Goal: Information Seeking & Learning: Check status

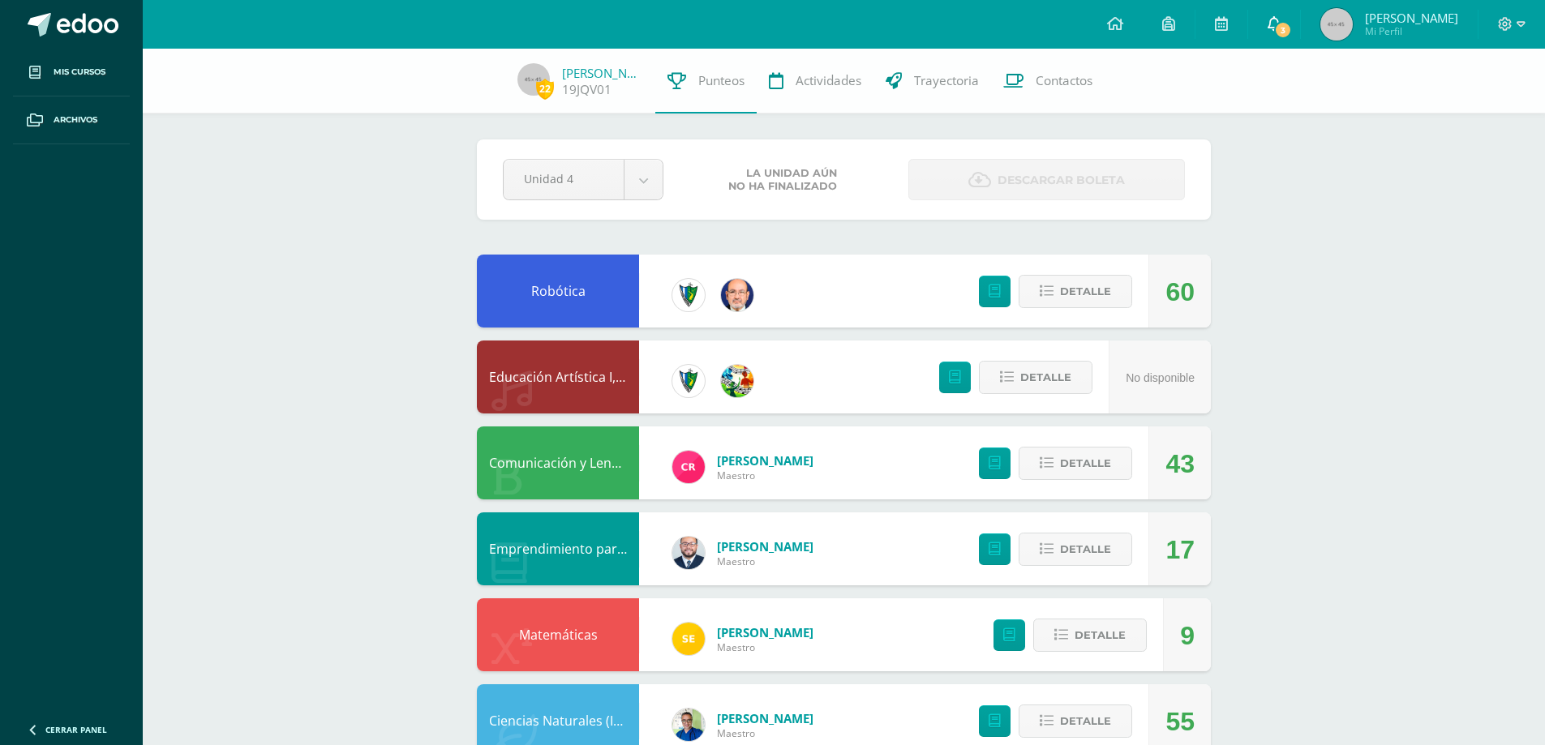
click at [1291, 24] on span "3" at bounding box center [1283, 30] width 18 height 18
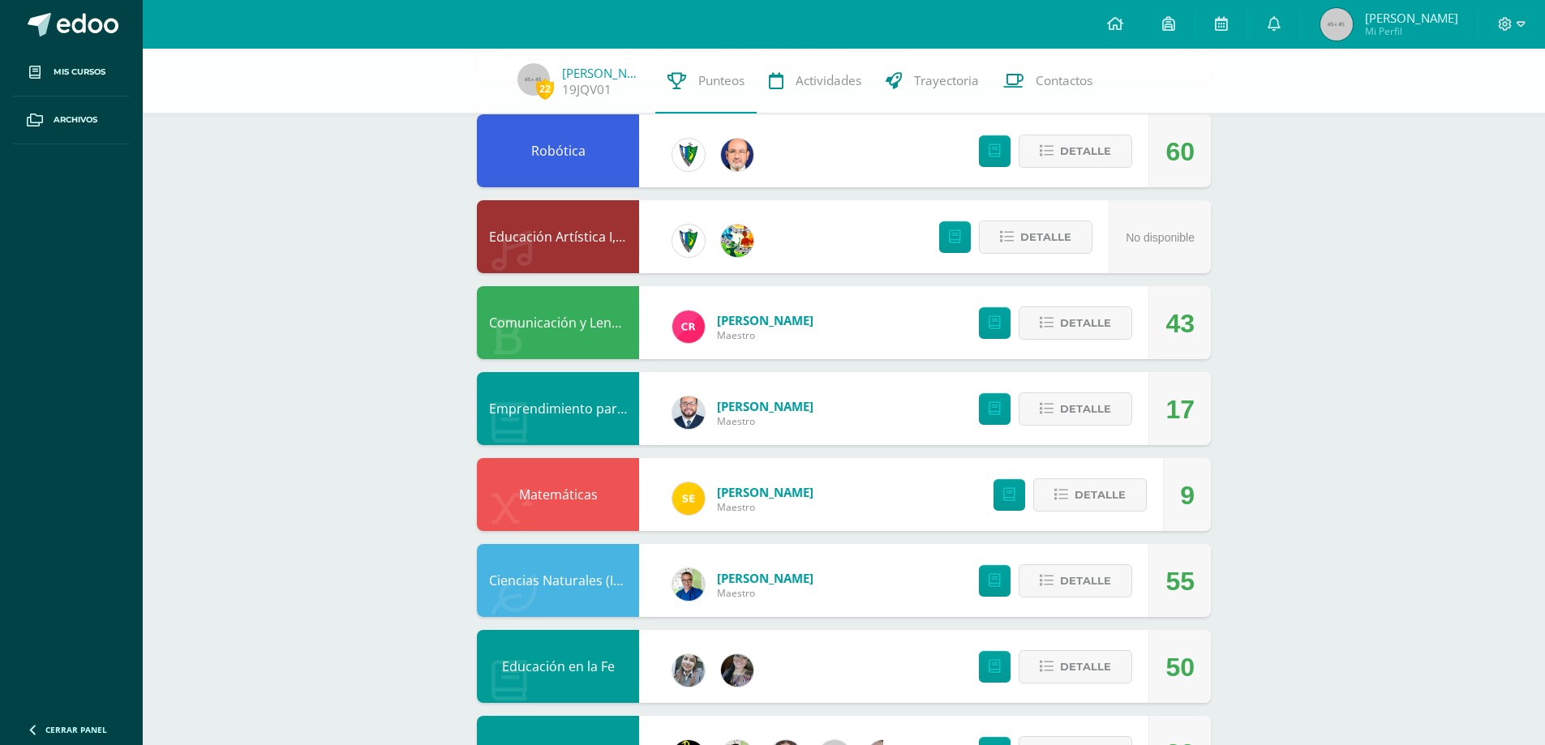
scroll to position [179, 0]
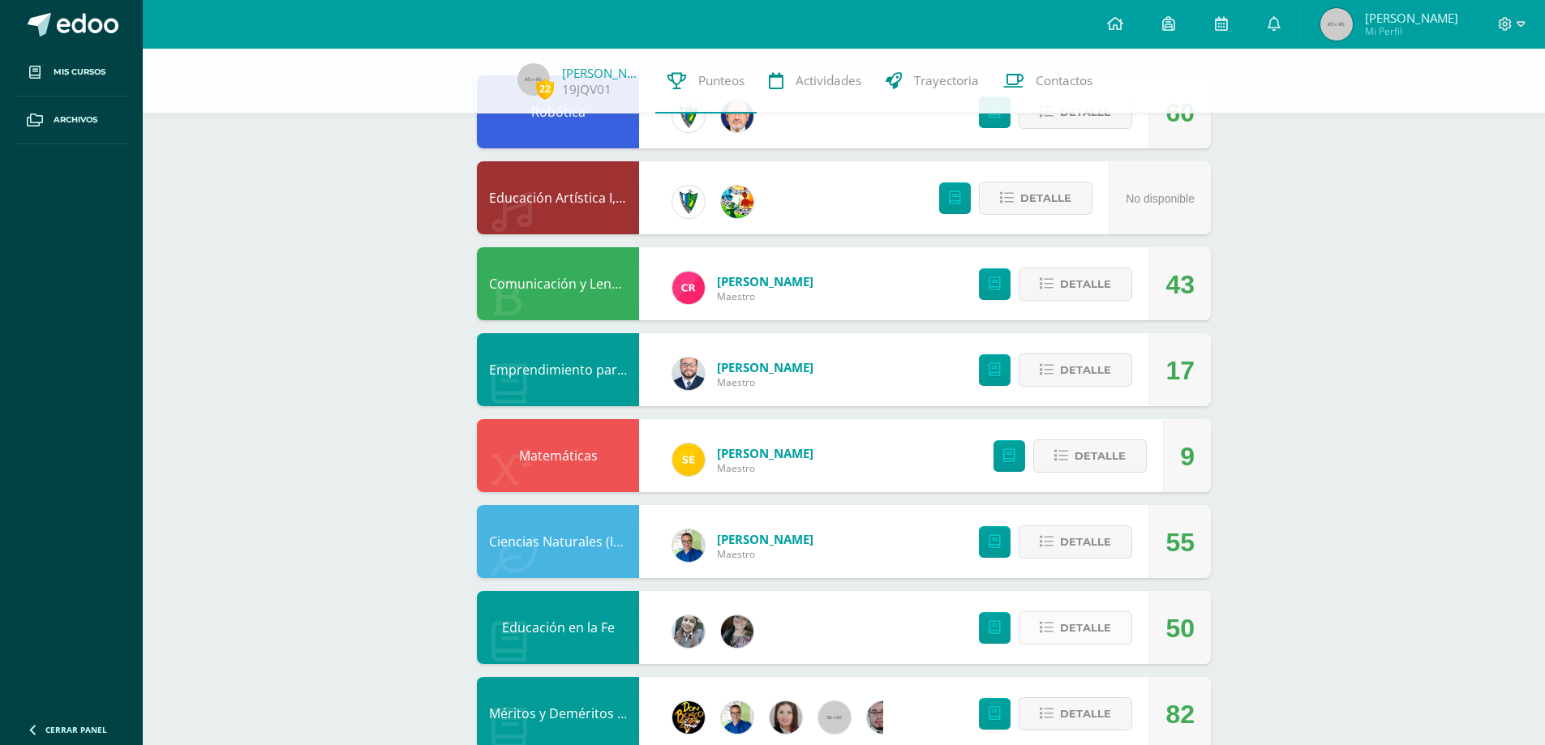
click at [1120, 624] on button "Detalle" at bounding box center [1076, 628] width 114 height 33
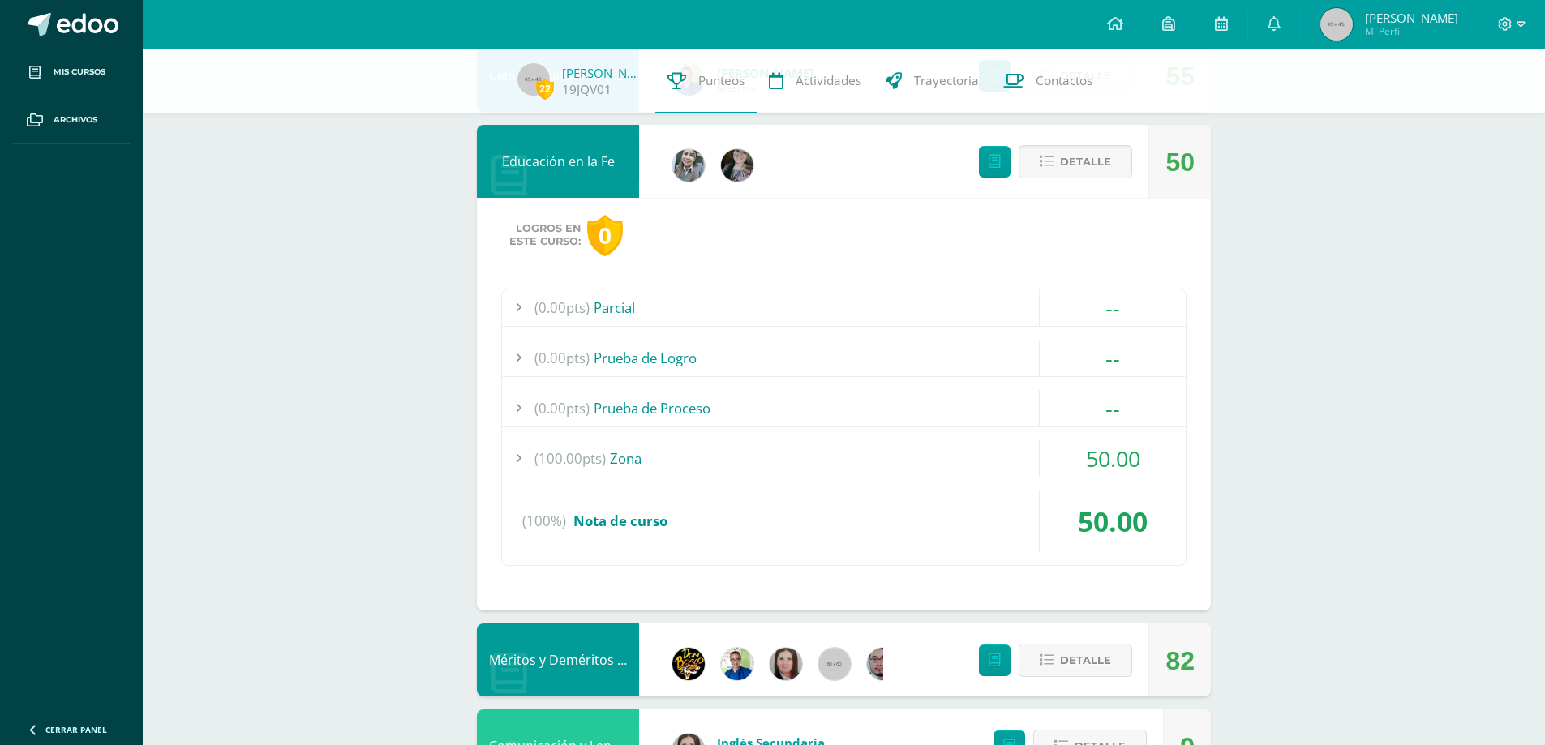
scroll to position [666, 0]
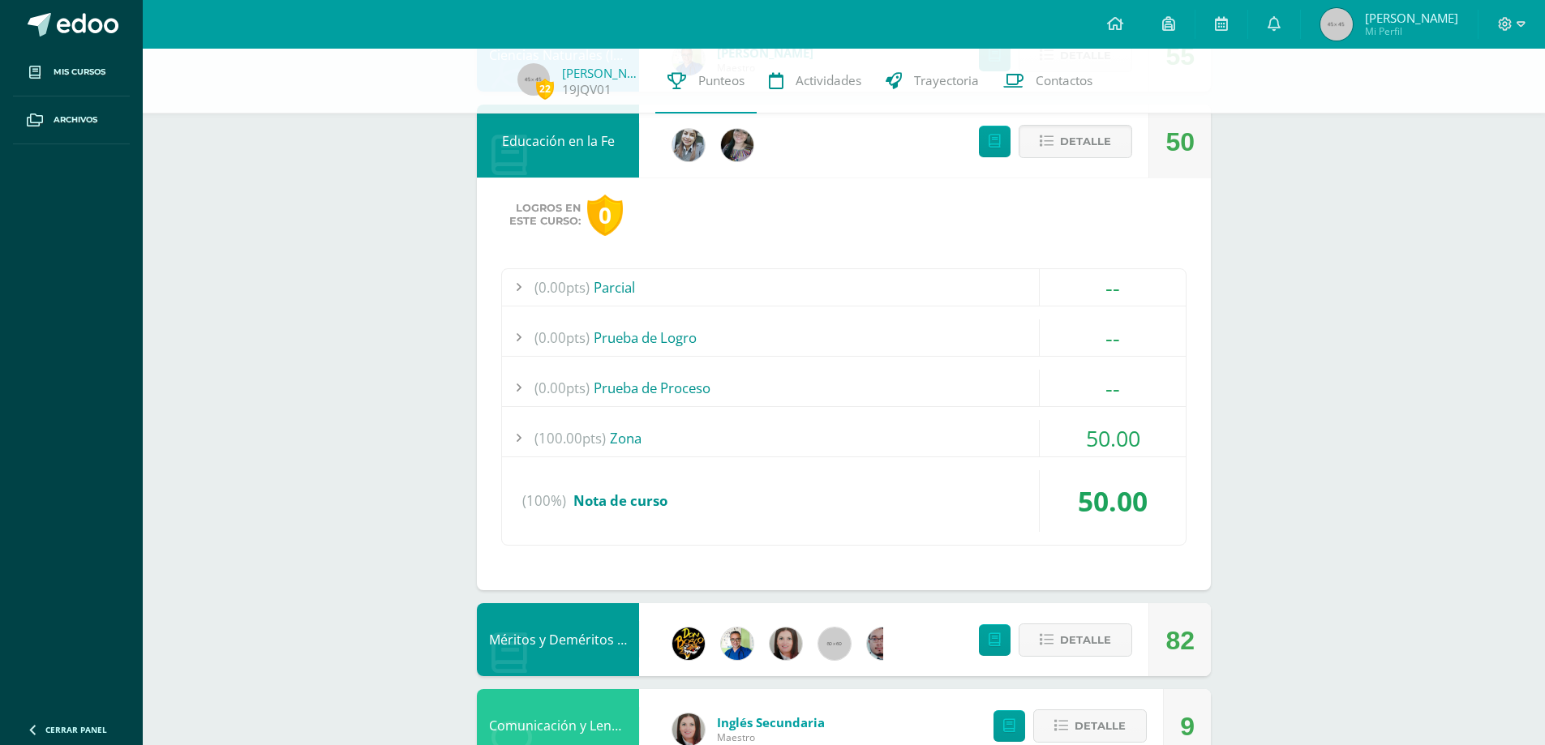
click at [779, 441] on div "(100.00pts) Zona" at bounding box center [844, 438] width 684 height 36
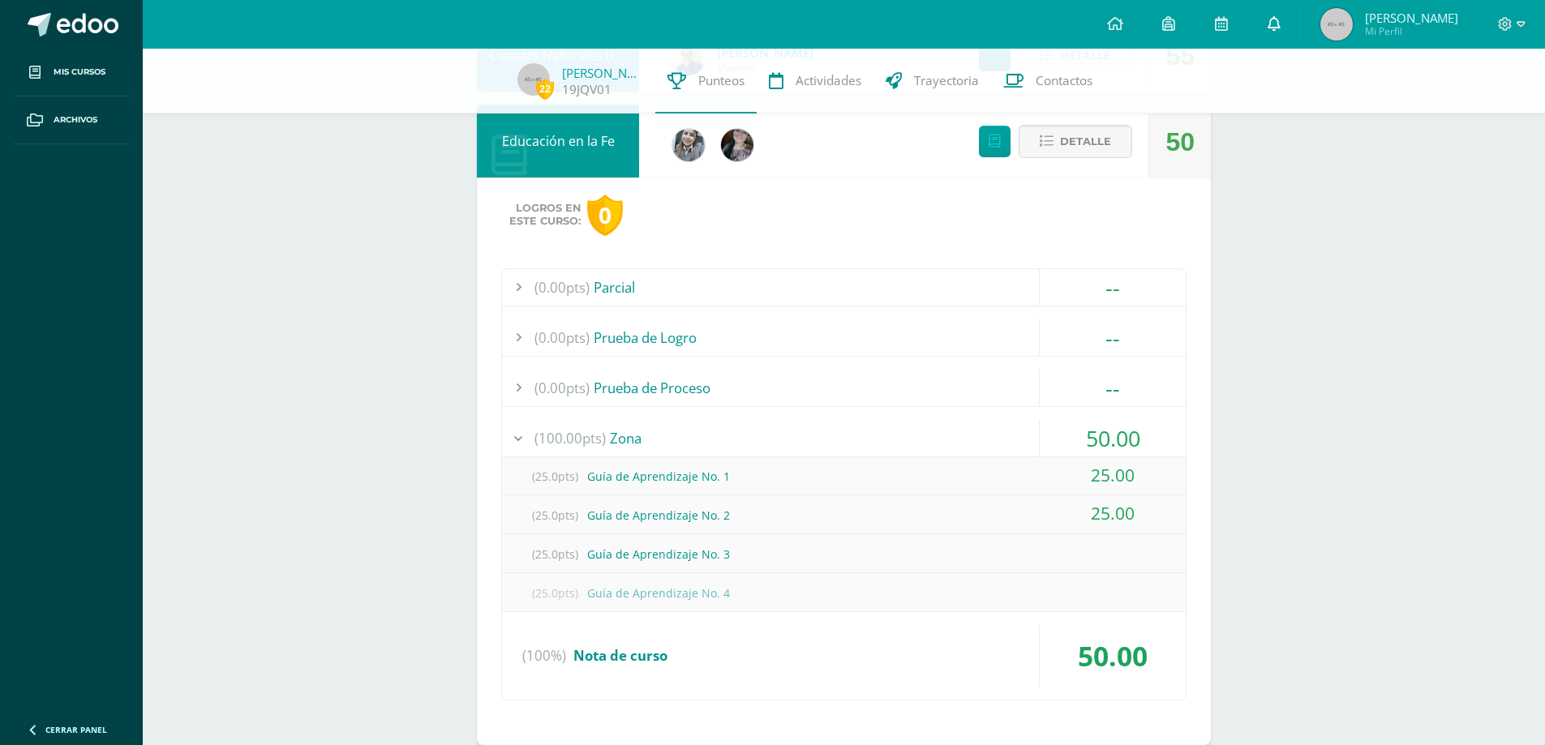
click at [1277, 32] on span at bounding box center [1274, 24] width 13 height 18
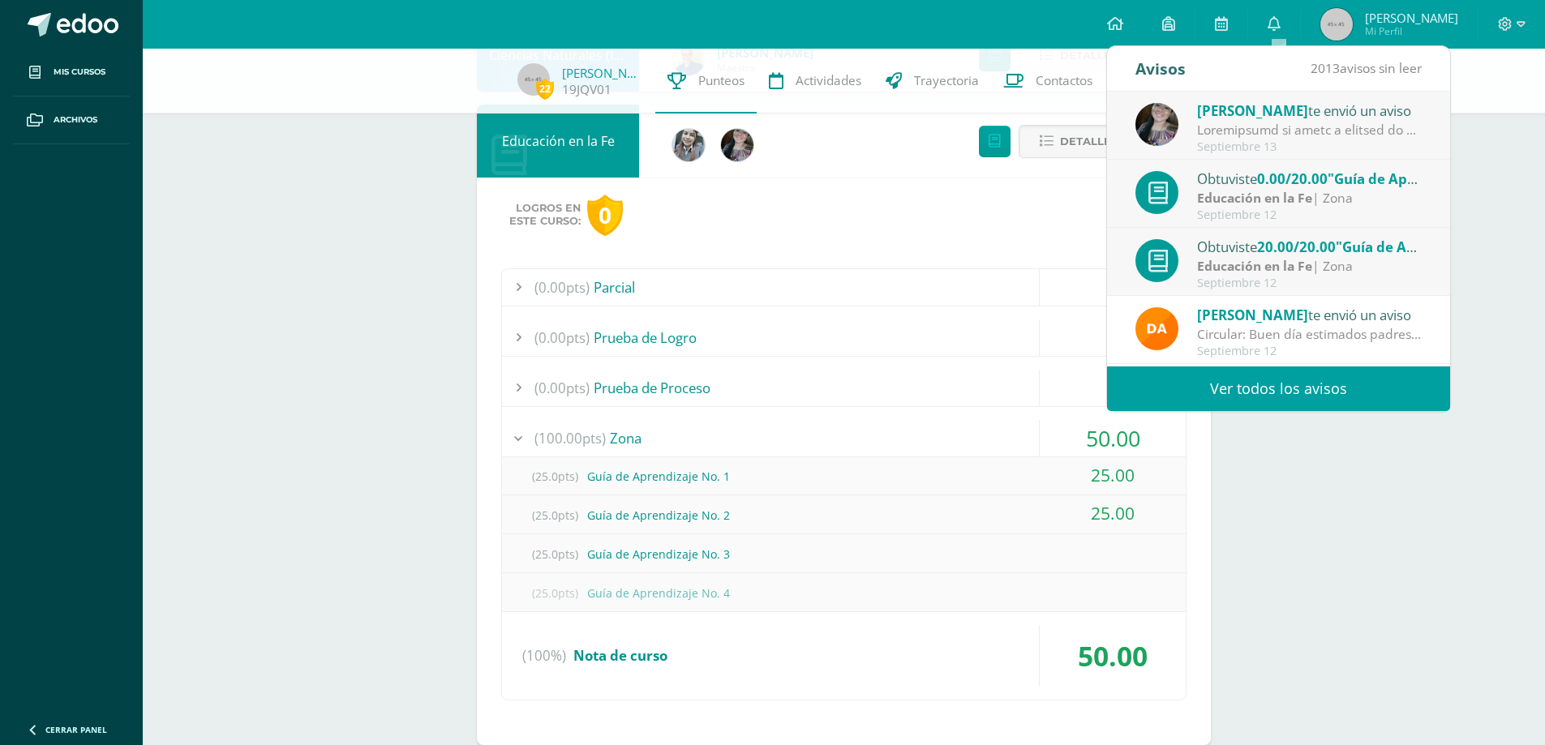
click at [1306, 192] on strong "Educación en la Fe" at bounding box center [1254, 198] width 115 height 18
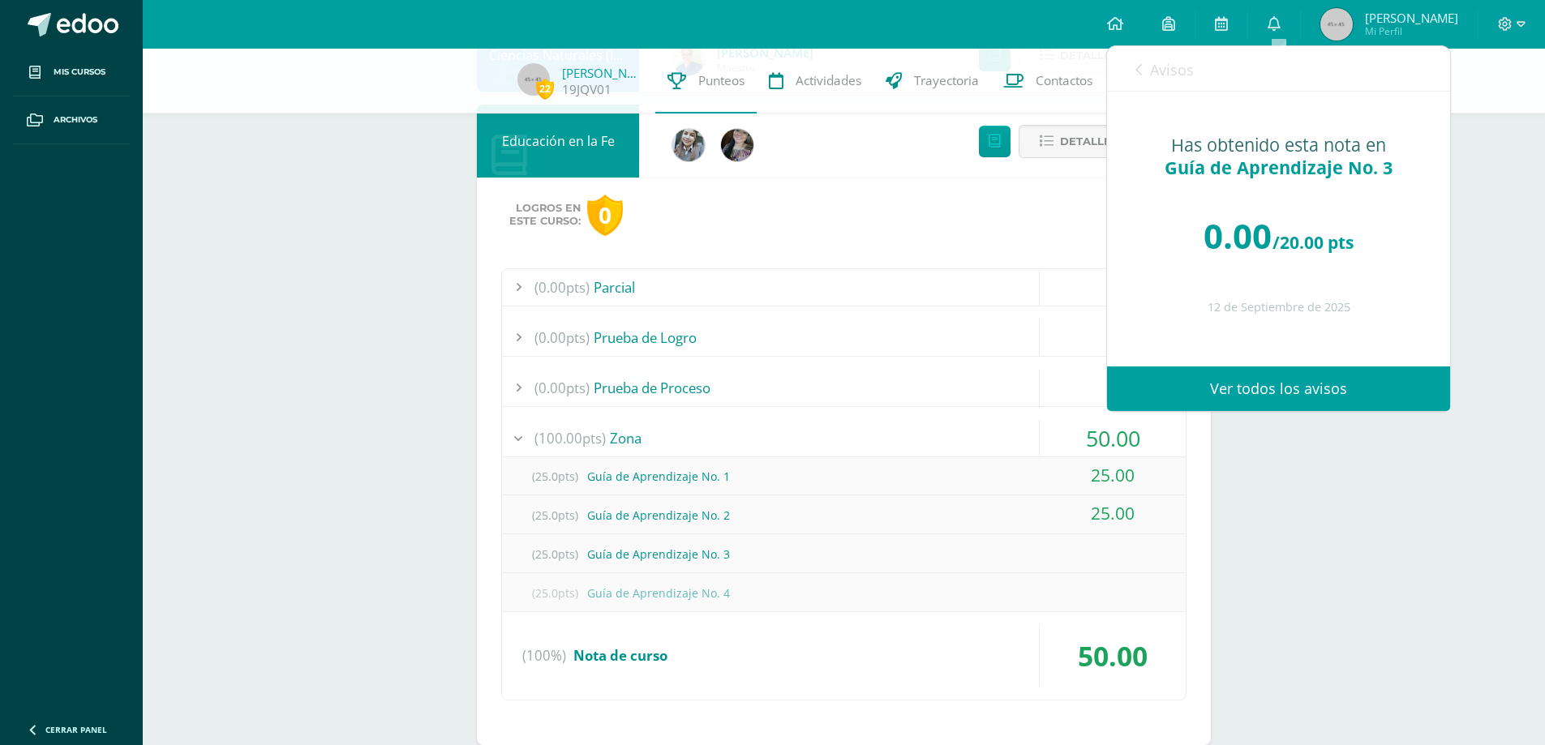
click at [1149, 69] on link "Avisos" at bounding box center [1165, 69] width 58 height 46
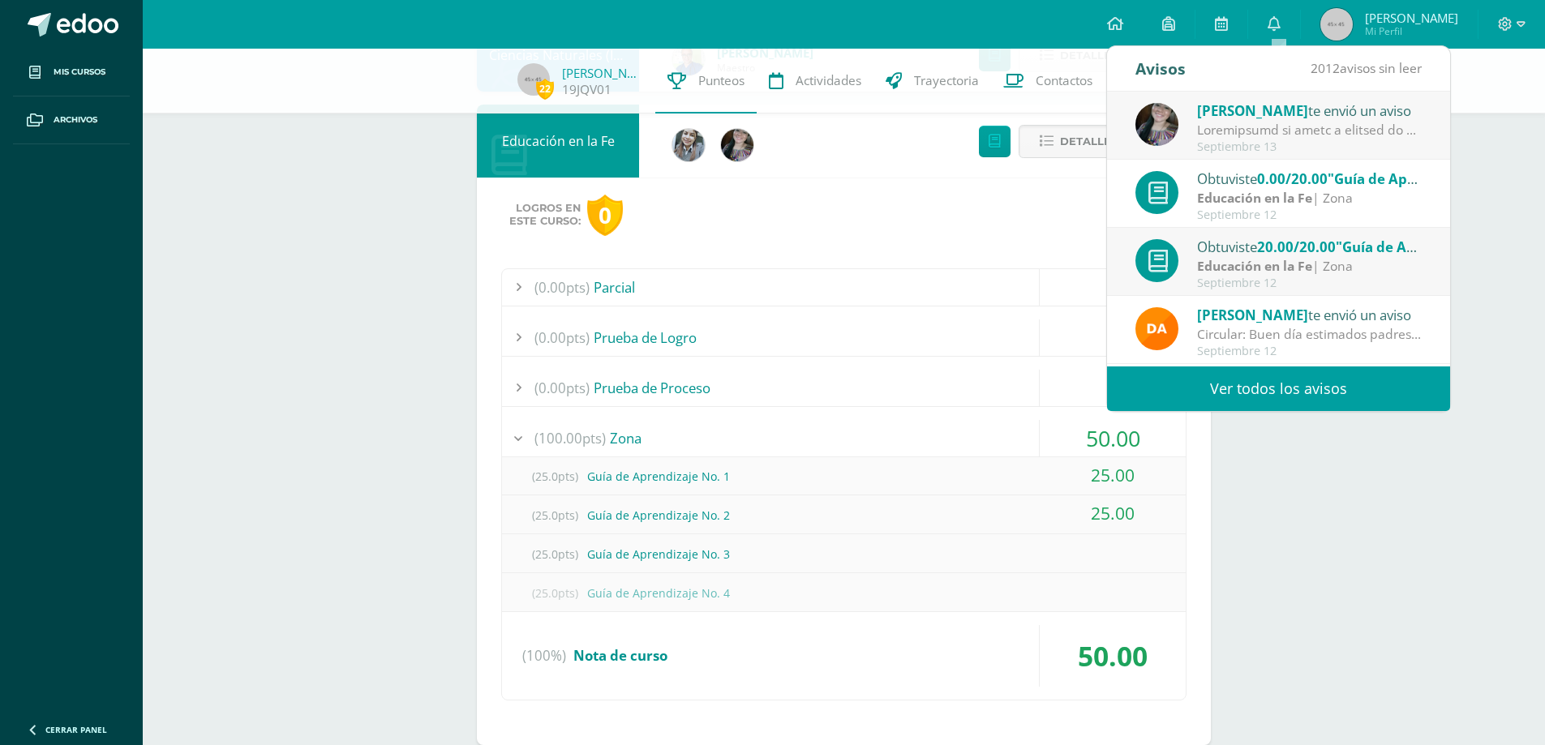
click at [1365, 590] on div "22 [PERSON_NAME] 19JQV01 Punteos Actividades Trayectoria Contactos Pendiente Un…" at bounding box center [844, 510] width 1402 height 2255
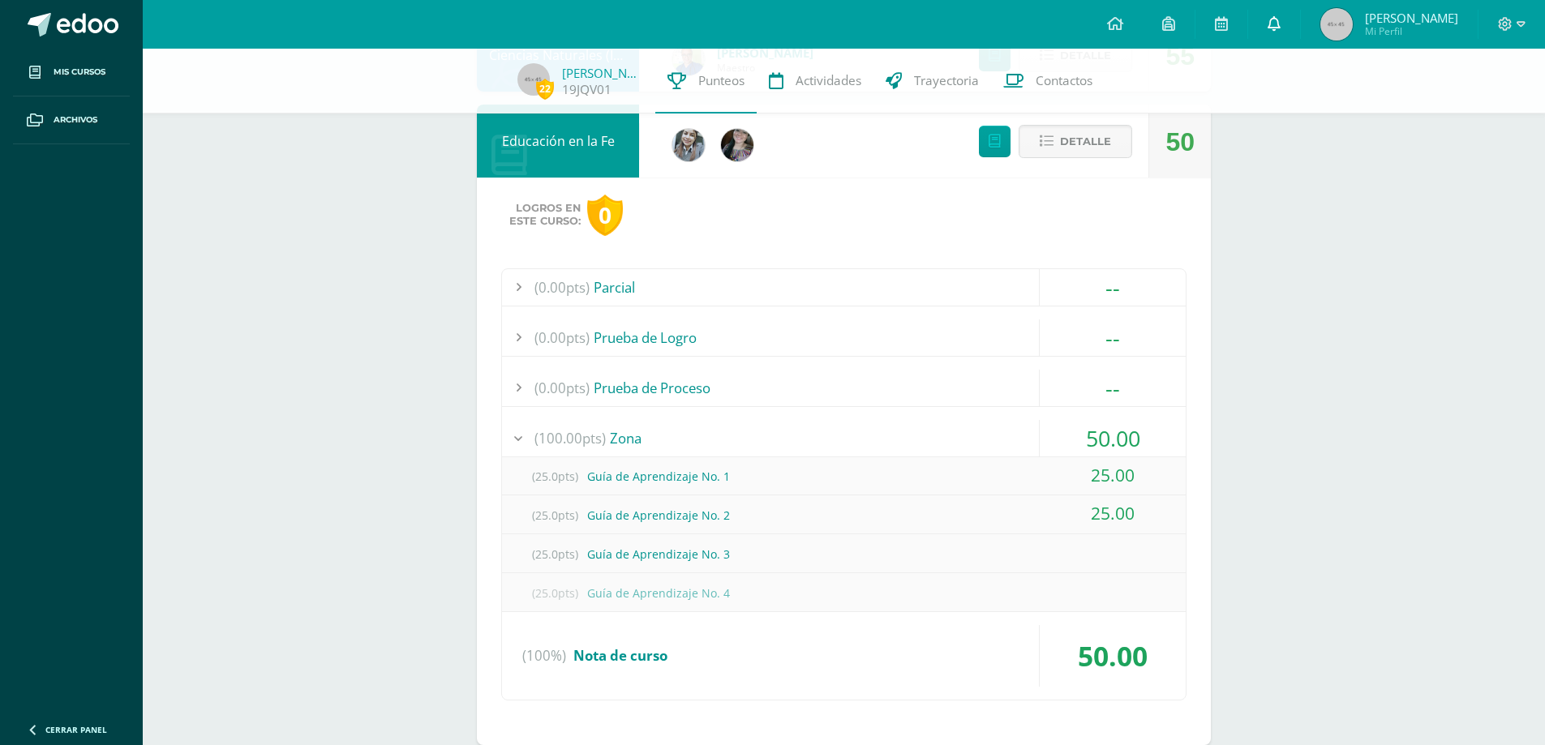
click at [1281, 29] on icon at bounding box center [1274, 23] width 13 height 15
